Goal: Transaction & Acquisition: Purchase product/service

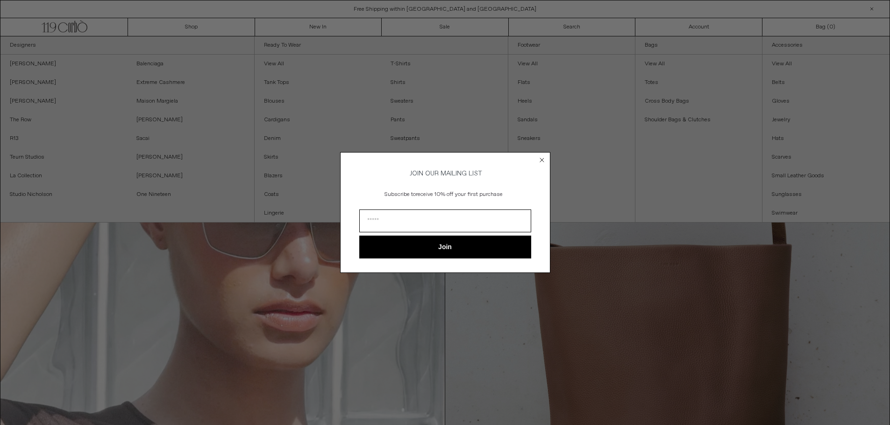
click at [541, 156] on circle "Close dialog" at bounding box center [541, 160] width 9 height 9
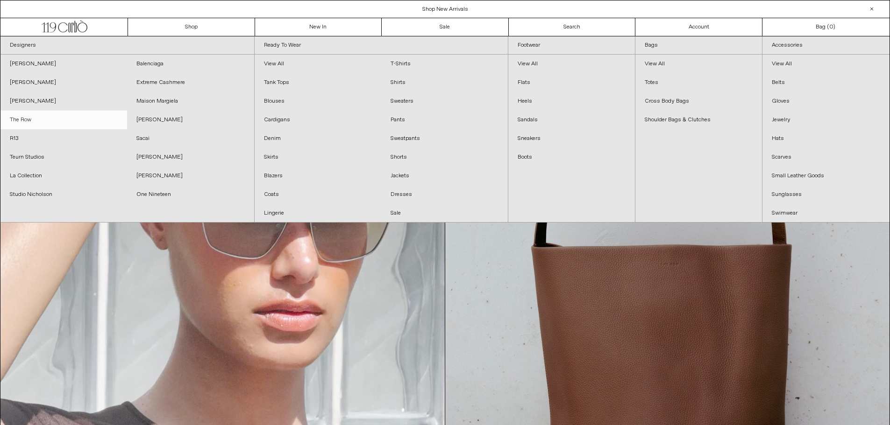
click at [22, 123] on link "The Row" at bounding box center [63, 120] width 127 height 19
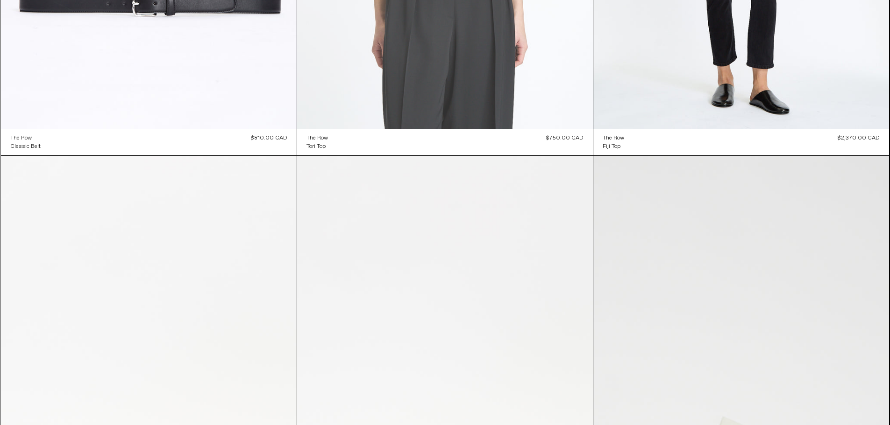
scroll to position [13272, 0]
